Goal: Find specific page/section: Find specific page/section

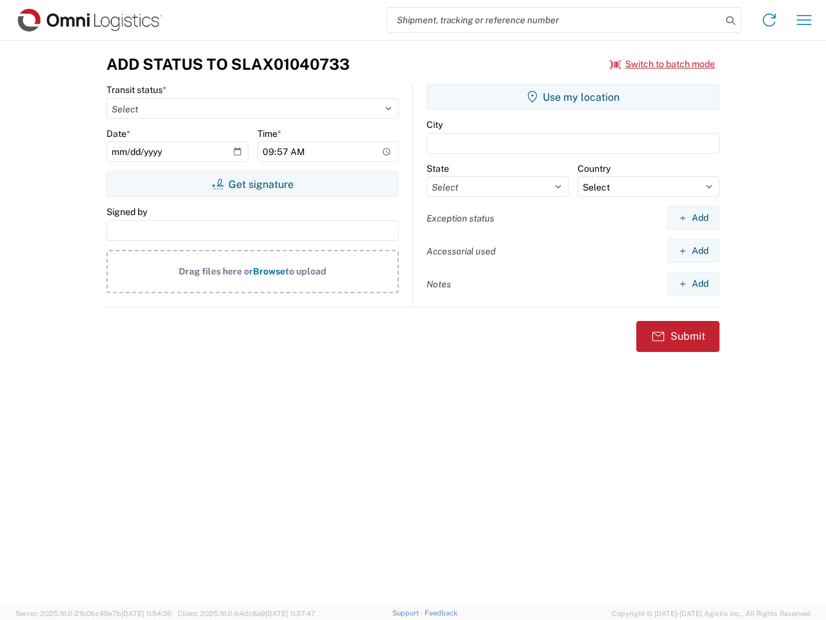
click at [554, 20] on input "search" at bounding box center [554, 20] width 334 height 25
click at [731, 21] on icon at bounding box center [731, 21] width 18 height 18
click at [769, 20] on icon at bounding box center [769, 20] width 21 height 21
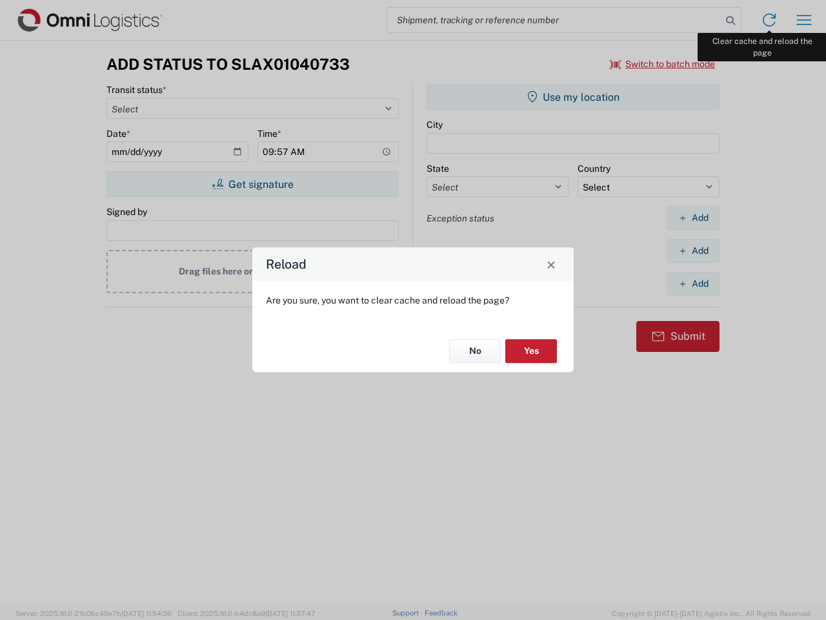
click at [804, 20] on div "Reload Are you sure, you want to clear cache and reload the page? No Yes" at bounding box center [413, 310] width 826 height 620
click at [663, 64] on div "Reload Are you sure, you want to clear cache and reload the page? No Yes" at bounding box center [413, 310] width 826 height 620
click at [252, 184] on div "Reload Are you sure, you want to clear cache and reload the page? No Yes" at bounding box center [413, 310] width 826 height 620
click at [573, 97] on div "Reload Are you sure, you want to clear cache and reload the page? No Yes" at bounding box center [413, 310] width 826 height 620
click at [693, 218] on div "Reload Are you sure, you want to clear cache and reload the page? No Yes" at bounding box center [413, 310] width 826 height 620
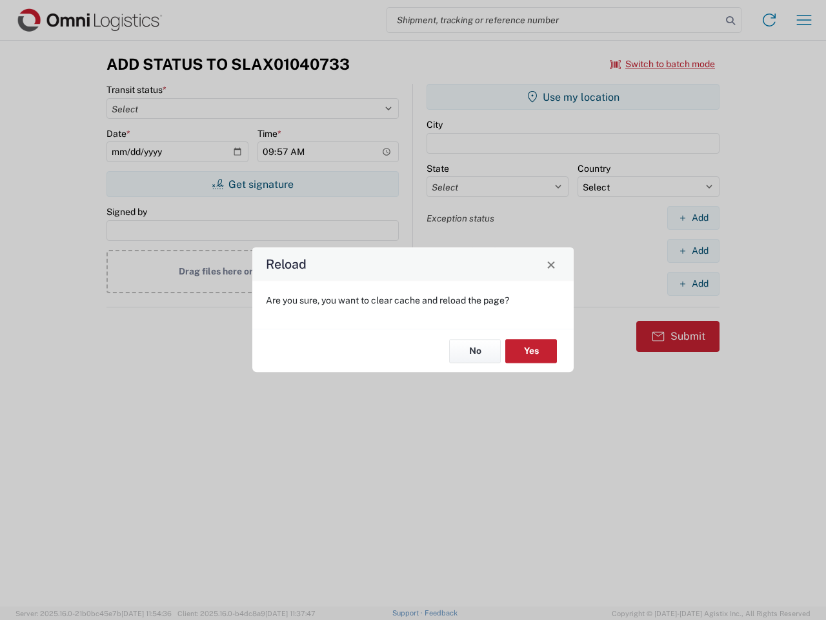
click at [693, 250] on div "Reload Are you sure, you want to clear cache and reload the page? No Yes" at bounding box center [413, 310] width 826 height 620
click at [693, 283] on div "Reload Are you sure, you want to clear cache and reload the page? No Yes" at bounding box center [413, 310] width 826 height 620
